Goal: Find specific page/section: Find specific page/section

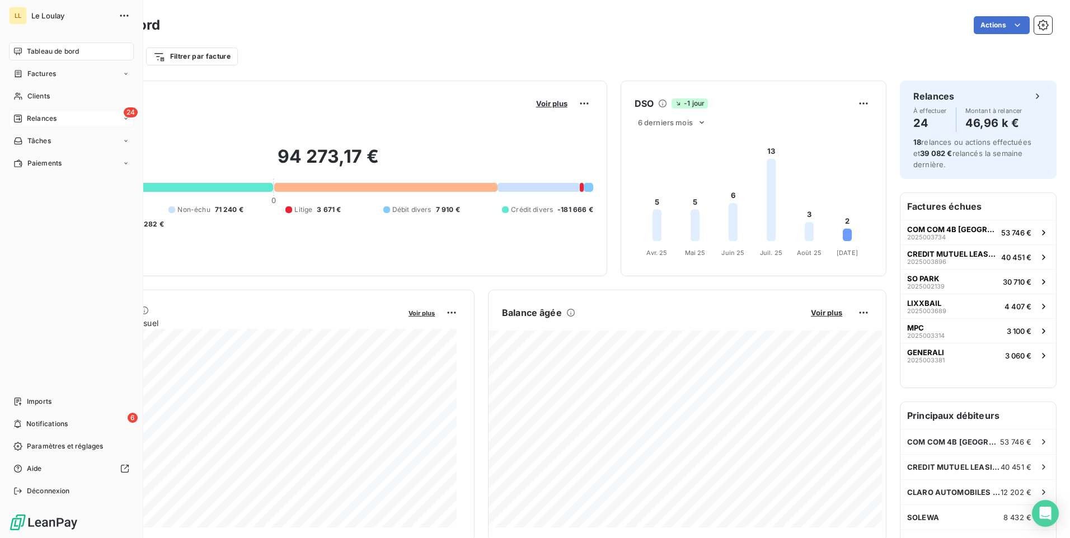
click at [30, 118] on span "Relances" at bounding box center [42, 119] width 30 height 10
click at [36, 119] on span "Relances" at bounding box center [42, 119] width 30 height 10
click at [49, 116] on span "Relances" at bounding box center [42, 119] width 30 height 10
click at [43, 165] on span "À venir" at bounding box center [38, 163] width 23 height 10
click at [51, 138] on span "À effectuer" at bounding box center [45, 141] width 36 height 10
